Goal: Information Seeking & Learning: Learn about a topic

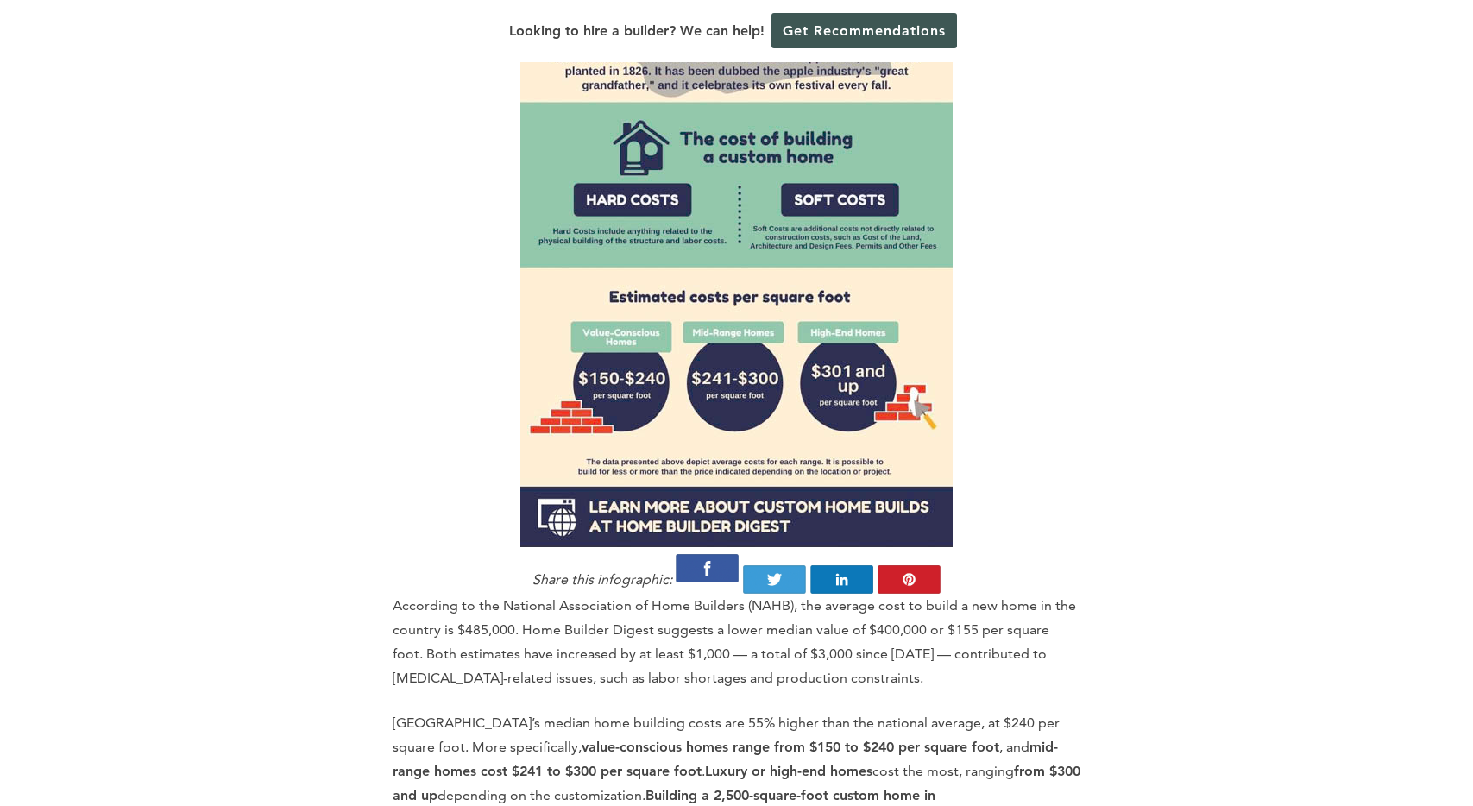
scroll to position [2064, 0]
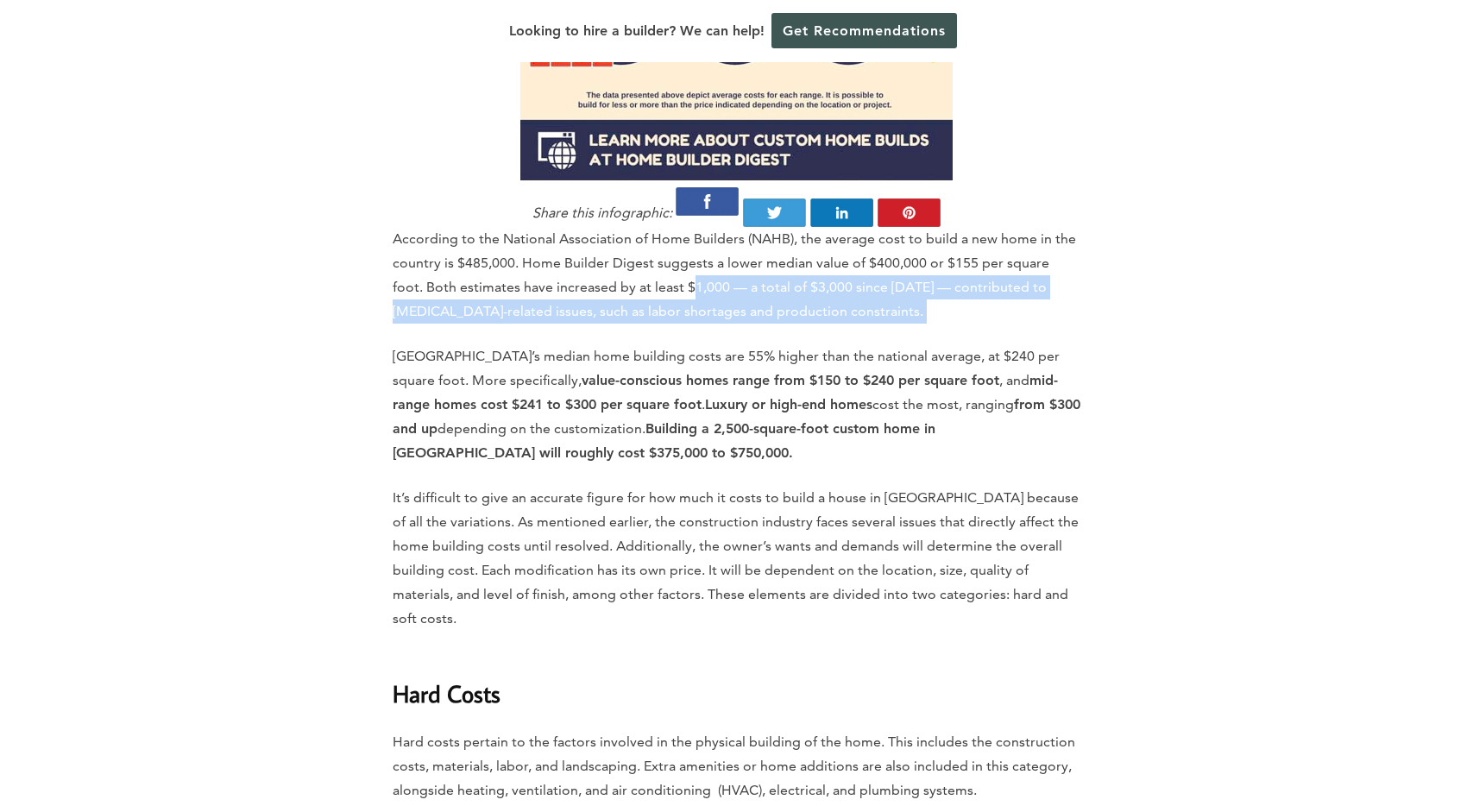
drag, startPoint x: 660, startPoint y: 171, endPoint x: 861, endPoint y: 214, distance: 205.7
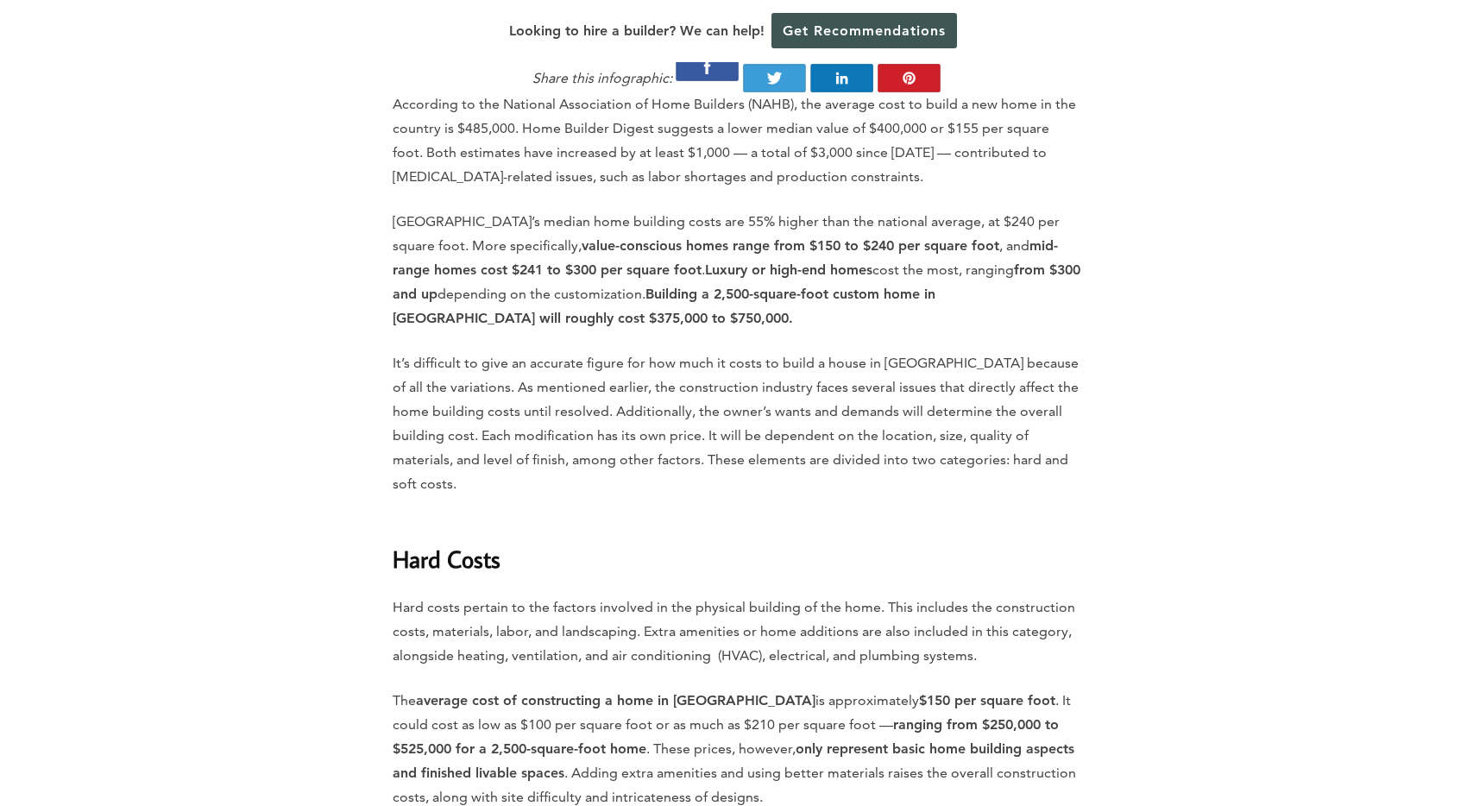
scroll to position [2210, 0]
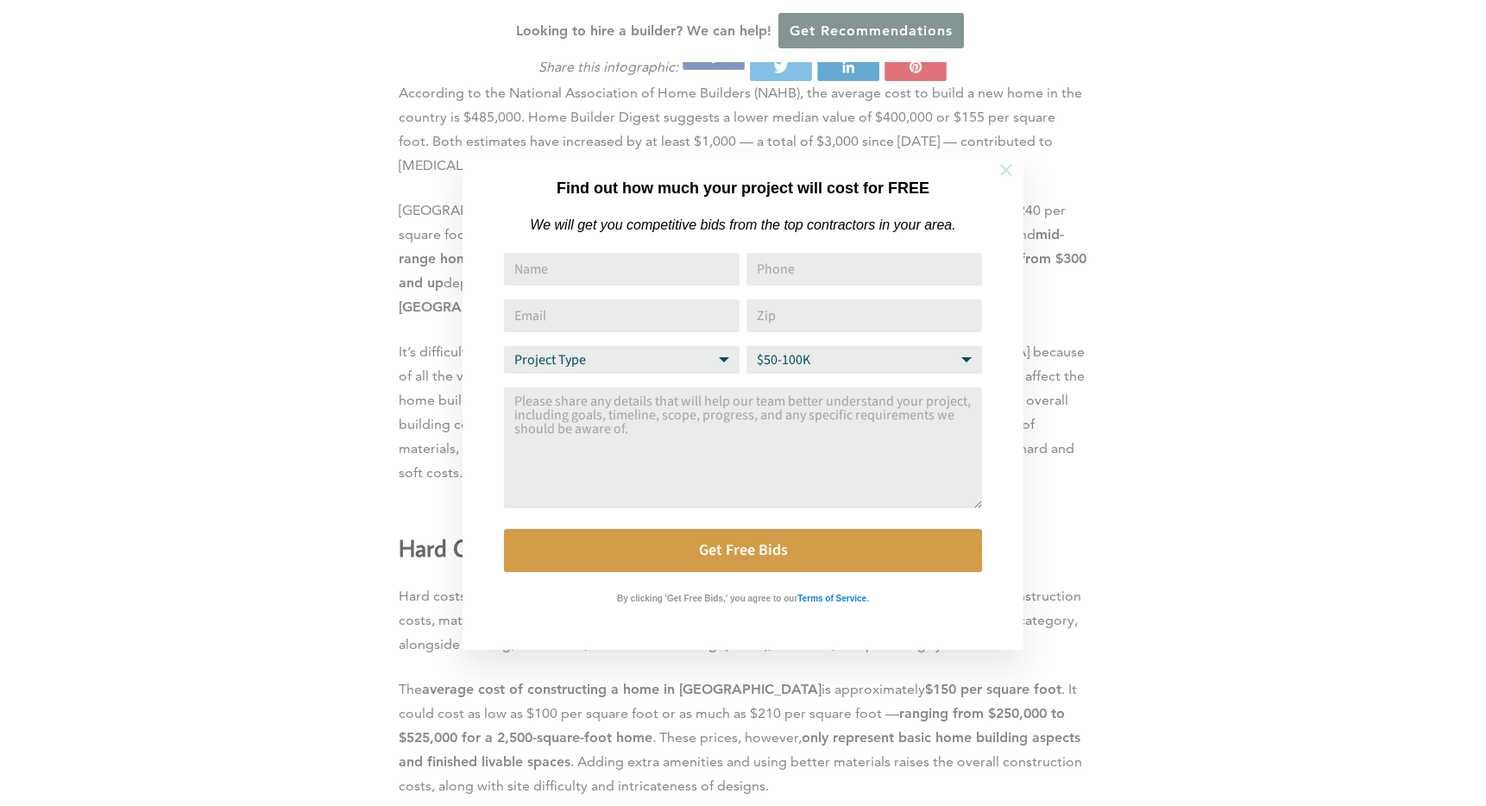
click at [996, 172] on button at bounding box center [1006, 170] width 60 height 60
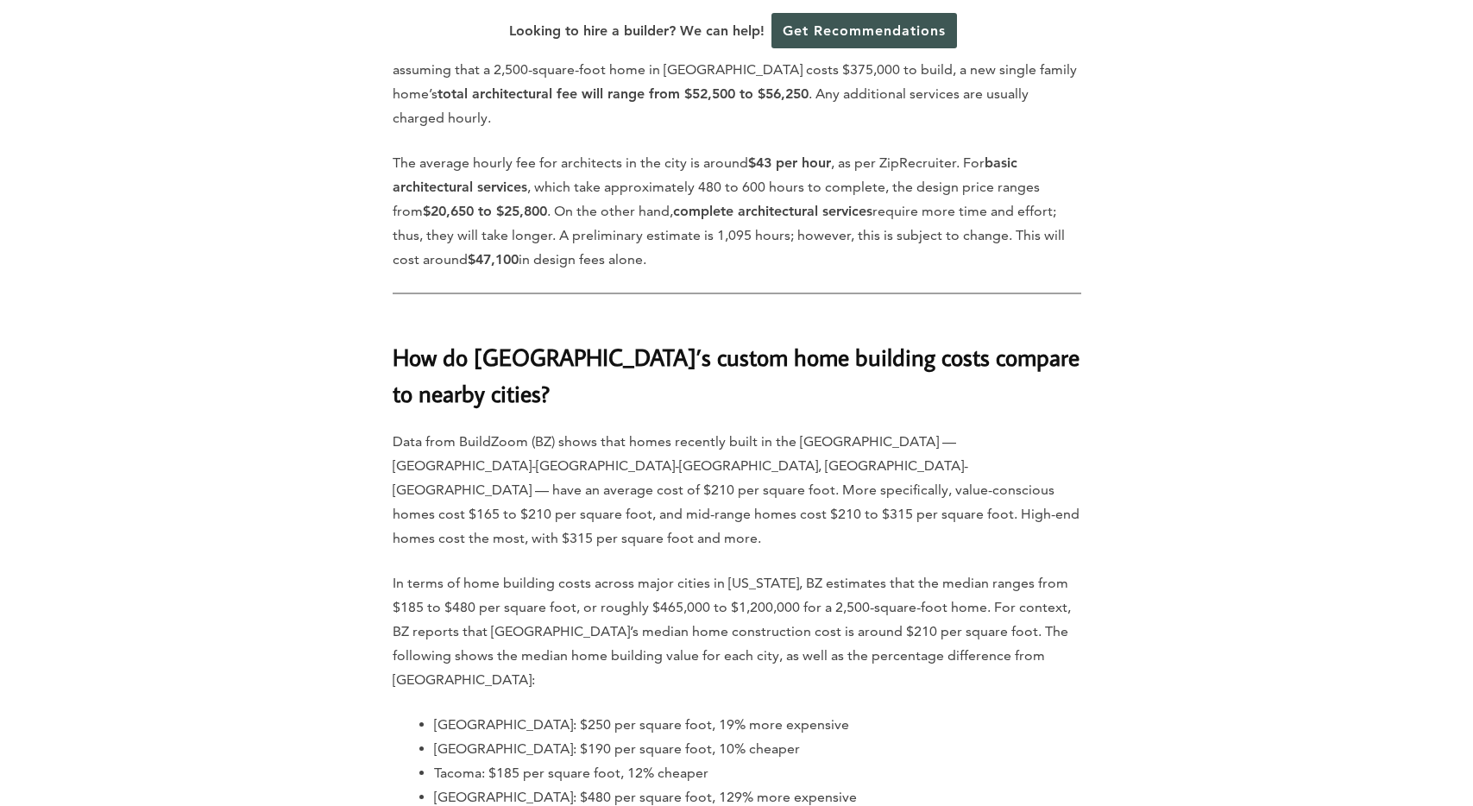
scroll to position [7107, 0]
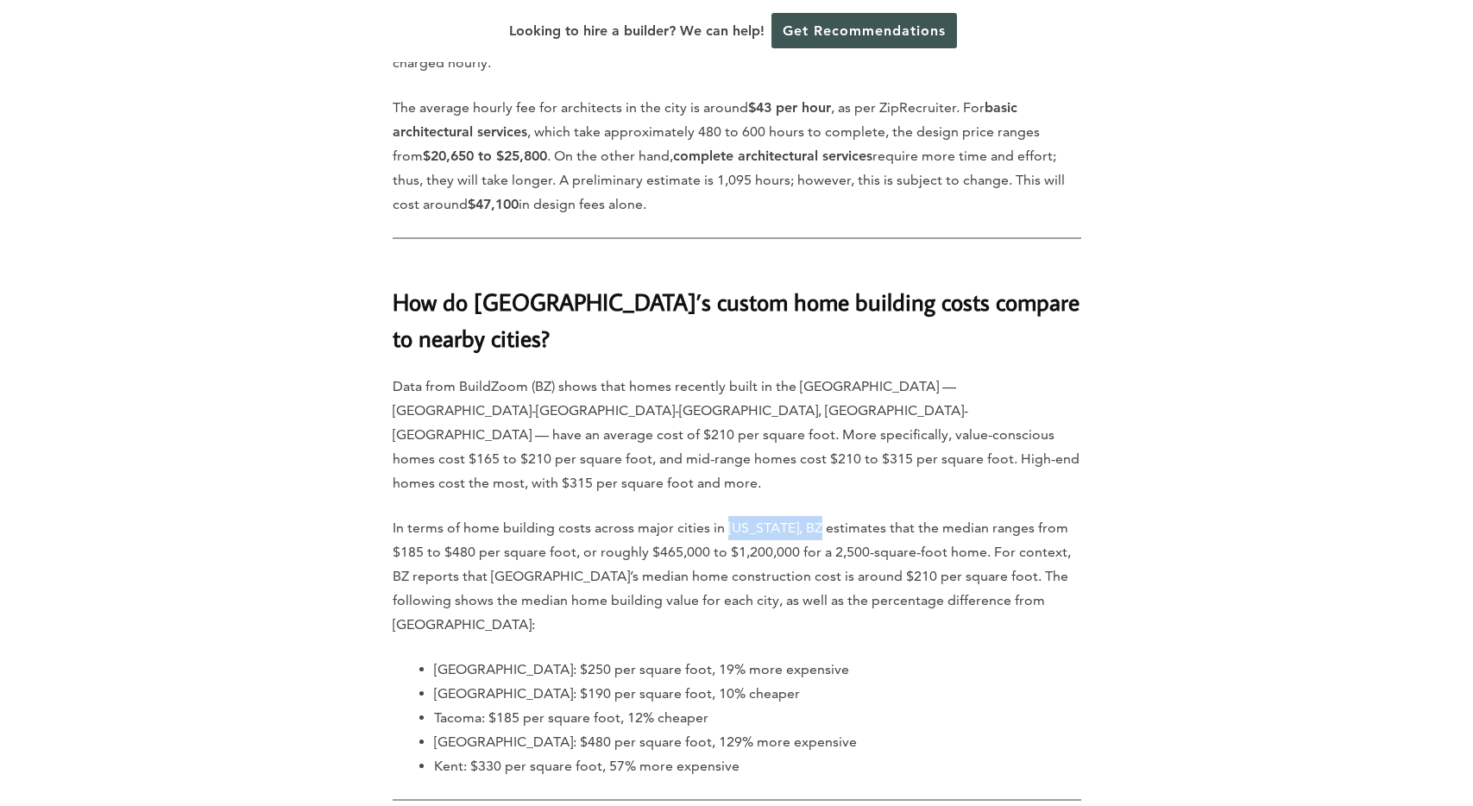
drag, startPoint x: 728, startPoint y: 293, endPoint x: 818, endPoint y: 290, distance: 90.7
click at [818, 516] on p "In terms of home building costs across major cities in [US_STATE], BZ estimates…" at bounding box center [737, 576] width 689 height 121
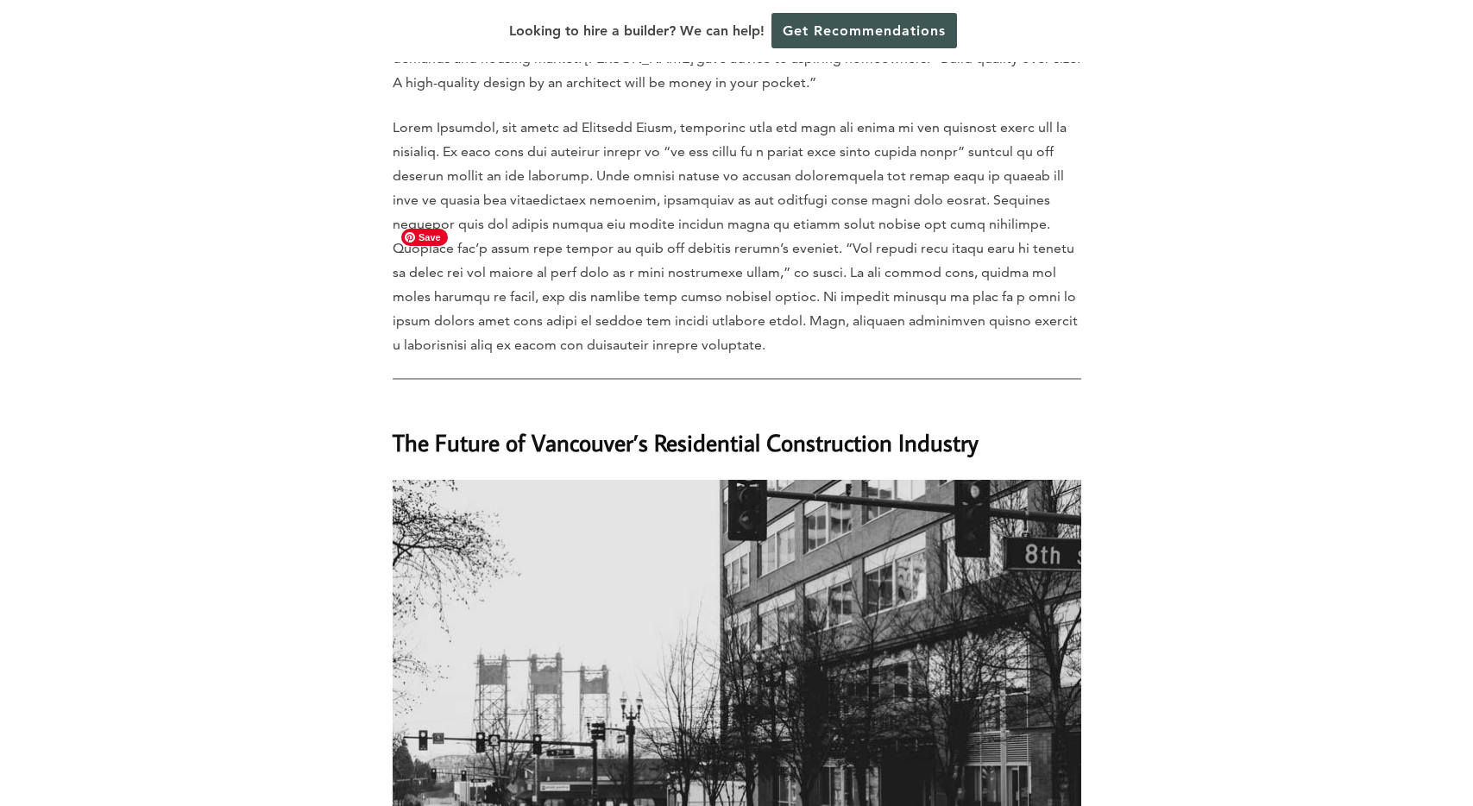
scroll to position [8464, 0]
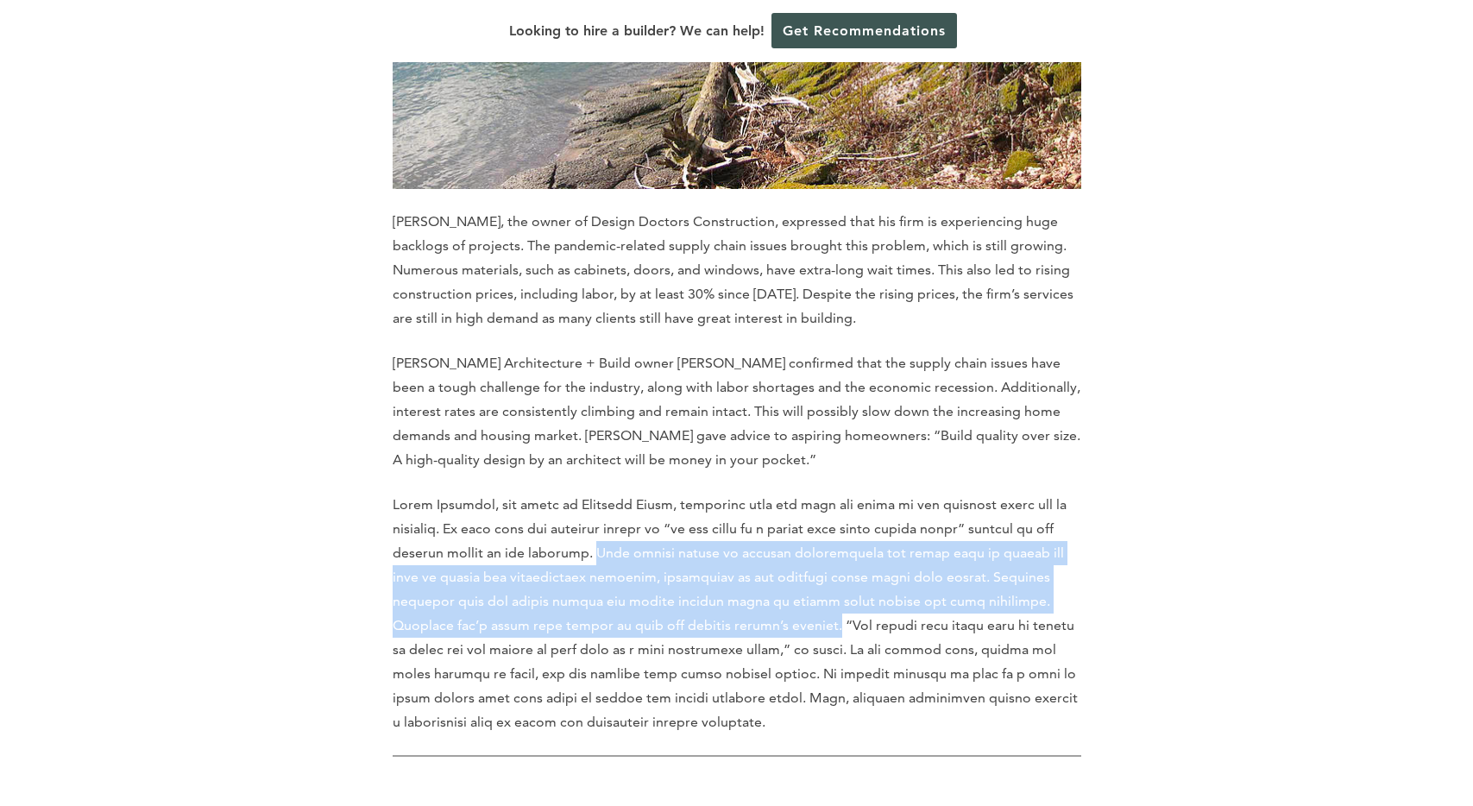
drag, startPoint x: 576, startPoint y: 293, endPoint x: 686, endPoint y: 375, distance: 137.6
click at [686, 493] on p at bounding box center [737, 614] width 689 height 242
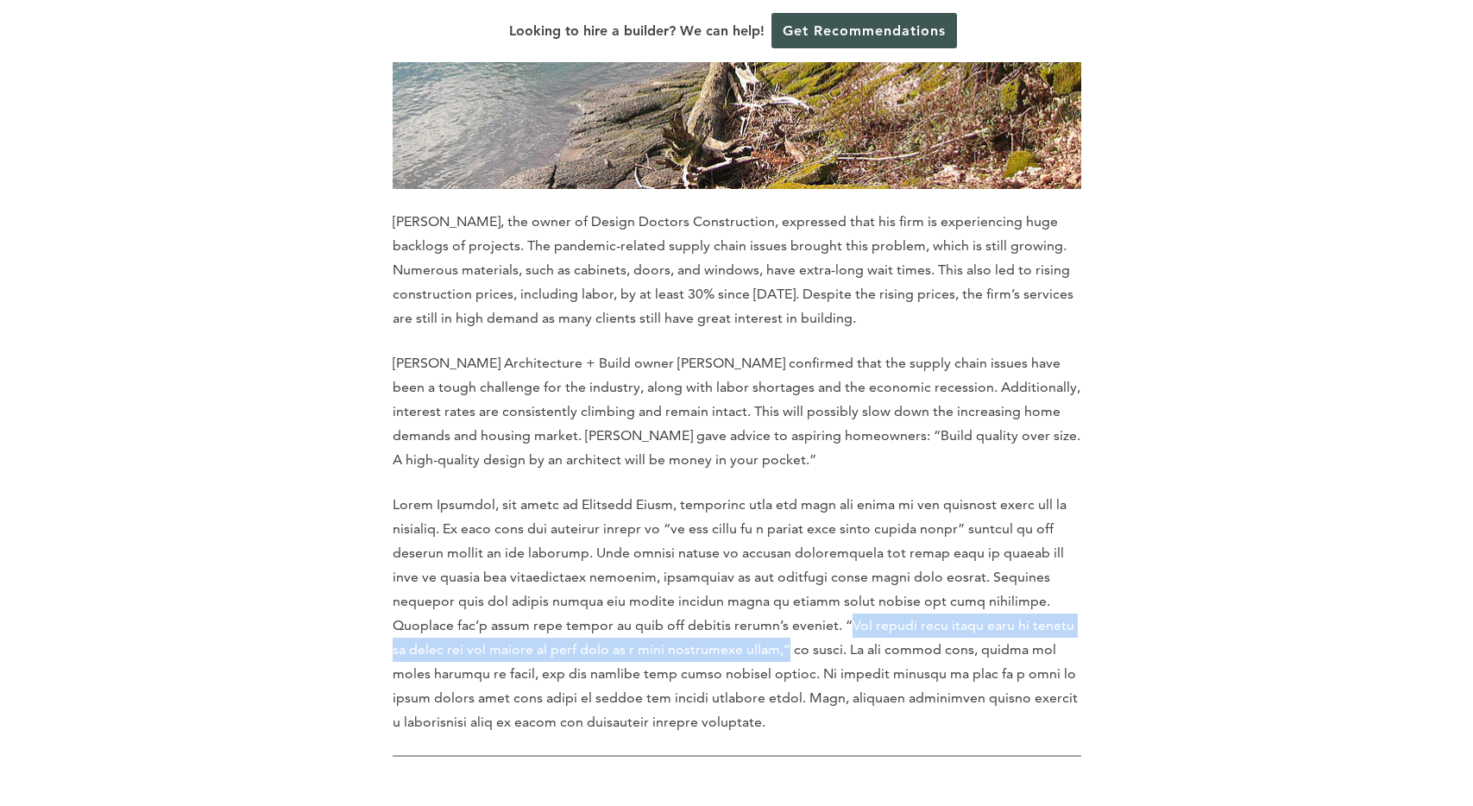
drag, startPoint x: 692, startPoint y: 365, endPoint x: 700, endPoint y: 393, distance: 28.7
click at [700, 493] on p at bounding box center [737, 614] width 689 height 242
drag, startPoint x: 689, startPoint y: 366, endPoint x: 700, endPoint y: 390, distance: 26.6
click at [700, 493] on p at bounding box center [737, 614] width 689 height 242
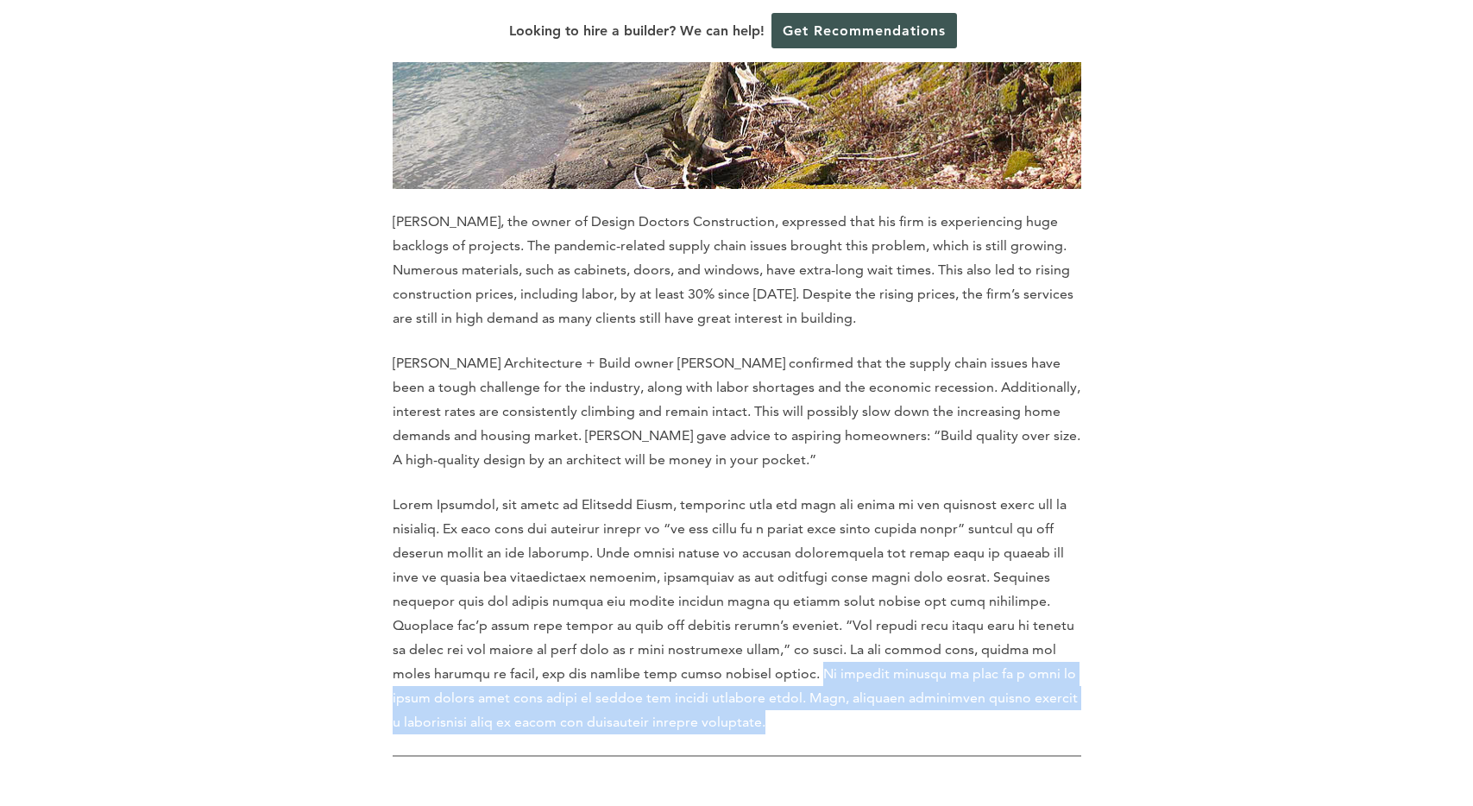
drag, startPoint x: 691, startPoint y: 412, endPoint x: 666, endPoint y: 458, distance: 52.5
click at [666, 493] on p at bounding box center [737, 614] width 689 height 242
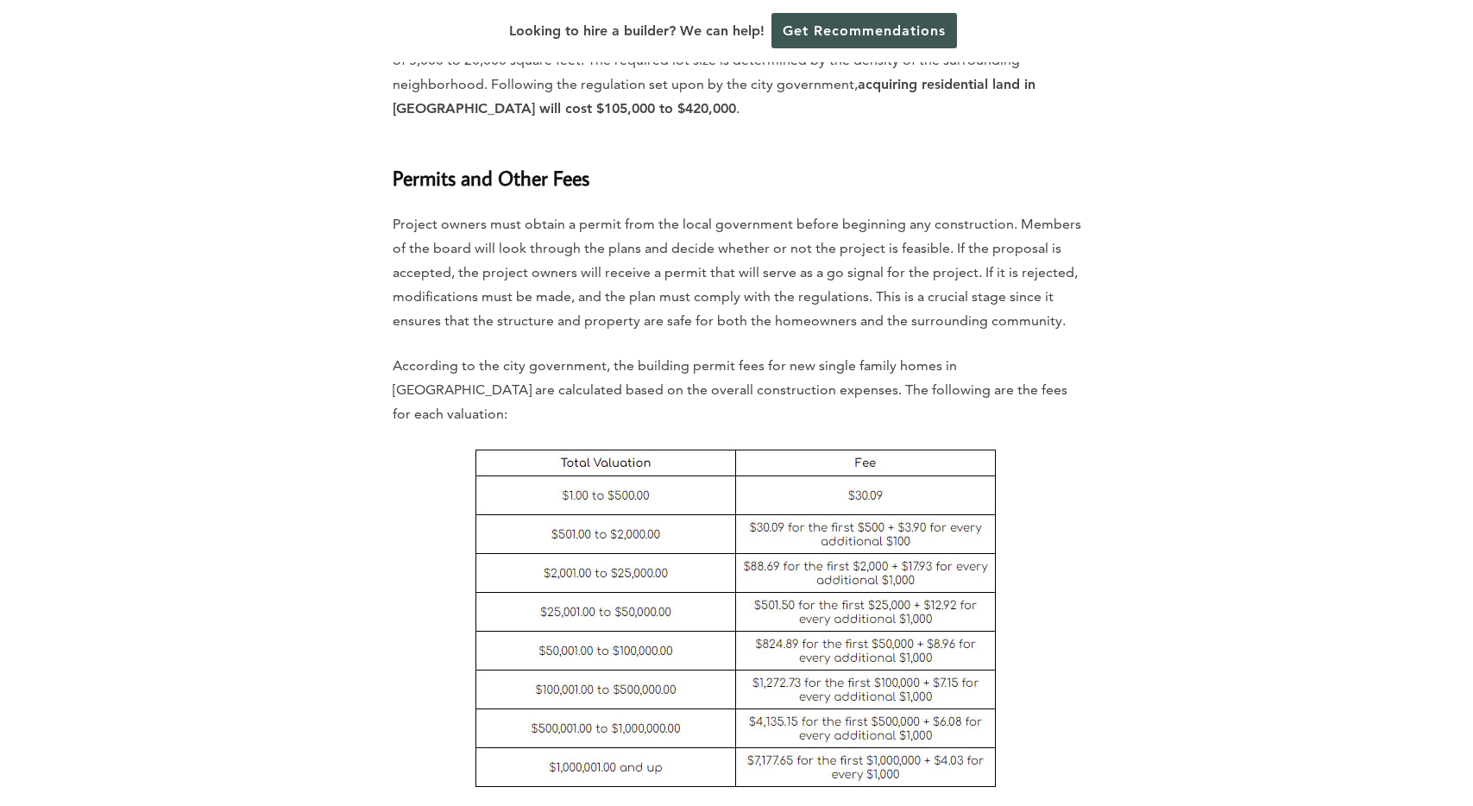
scroll to position [5813, 0]
